Goal: Information Seeking & Learning: Understand process/instructions

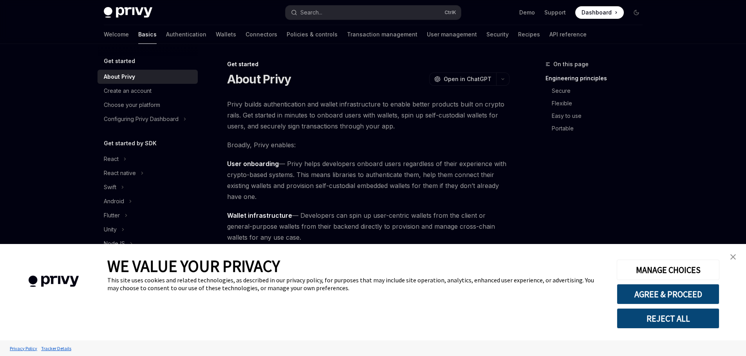
type textarea "*"
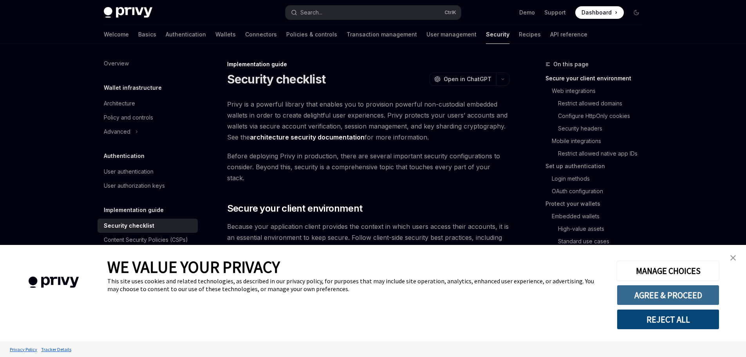
click at [695, 294] on button "AGREE & PROCEED" at bounding box center [668, 295] width 103 height 20
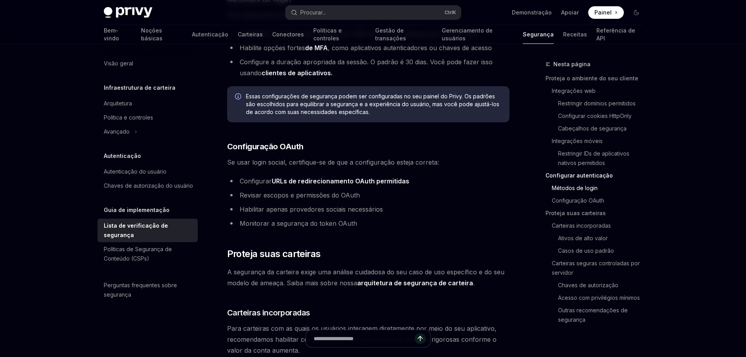
scroll to position [861, 0]
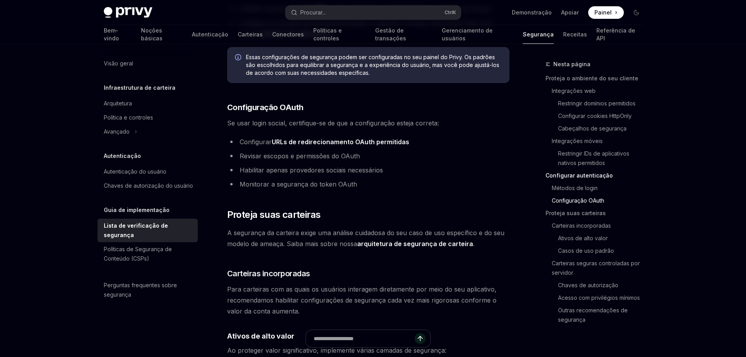
click at [368, 143] on font "URLs de redirecionamento OAuth permitidas" at bounding box center [340, 142] width 137 height 8
type textarea "*"
